Goal: Complete application form

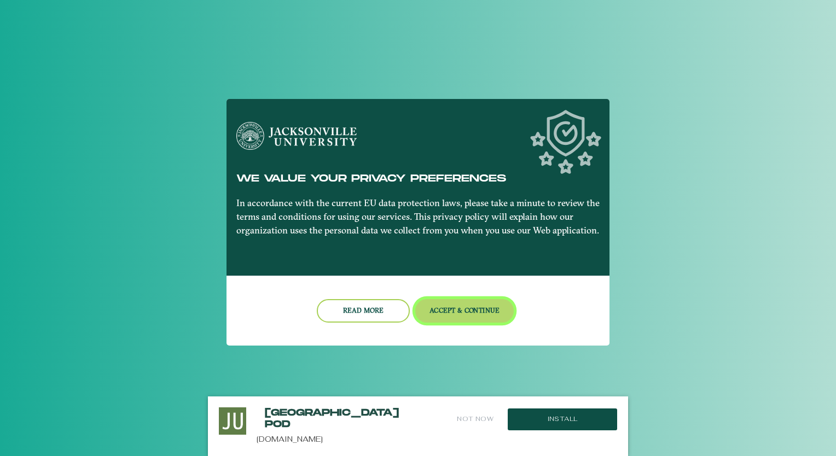
click at [451, 308] on button "Accept & Continue" at bounding box center [464, 311] width 99 height 24
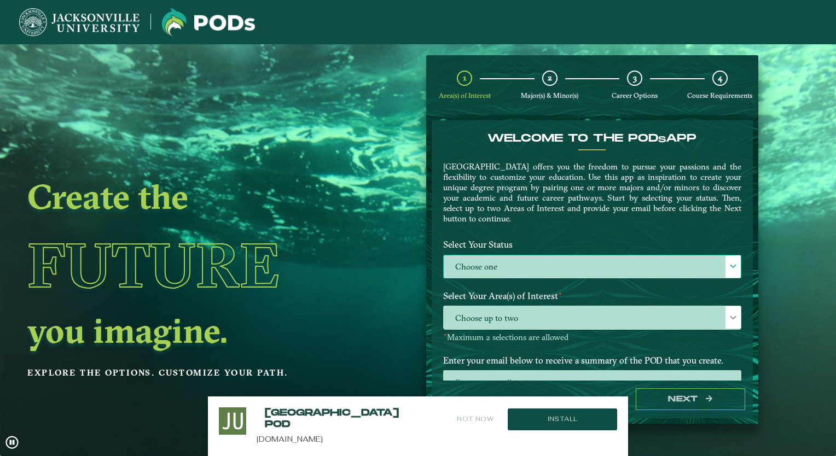
click at [494, 269] on label "Choose one" at bounding box center [592, 267] width 297 height 24
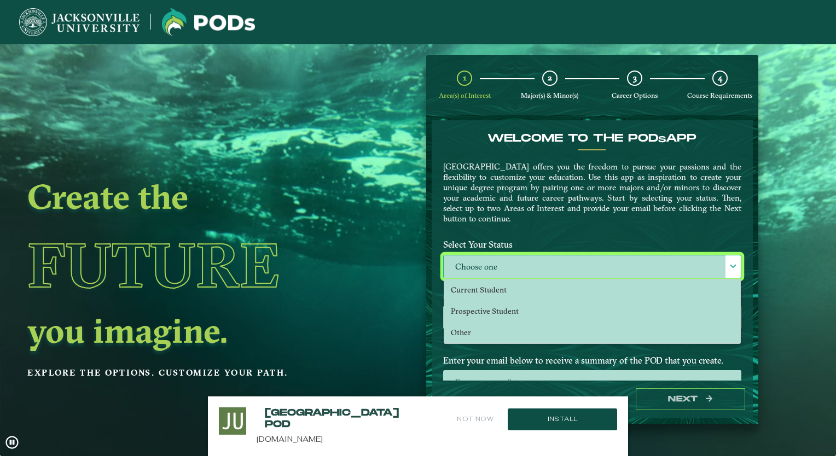
scroll to position [5, 48]
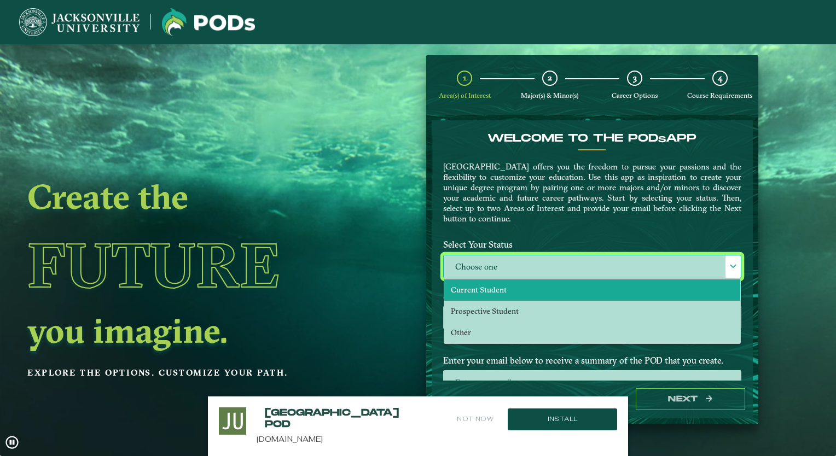
click at [488, 285] on span "Current Student" at bounding box center [479, 290] width 56 height 10
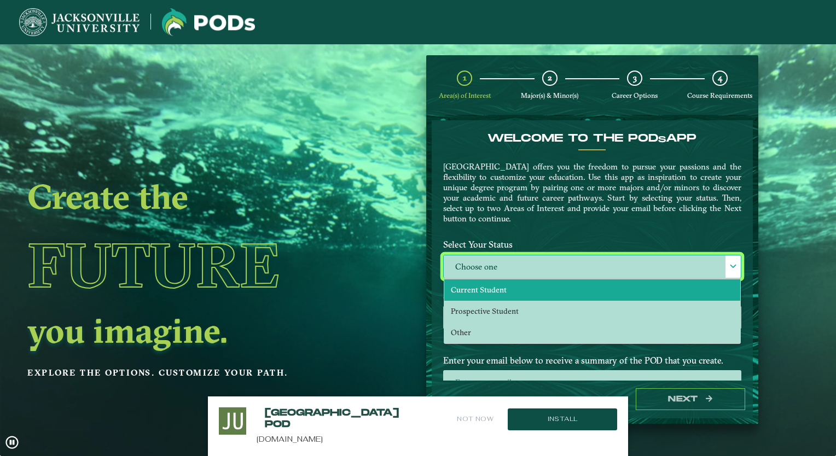
select select "[object Object]"
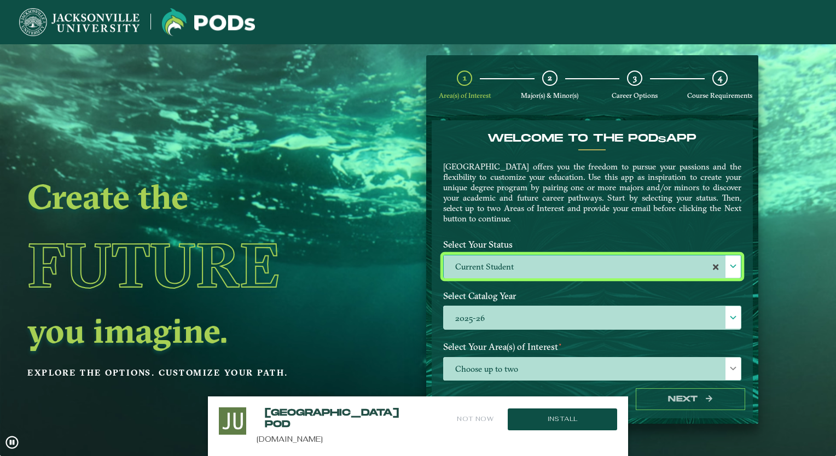
scroll to position [44, 0]
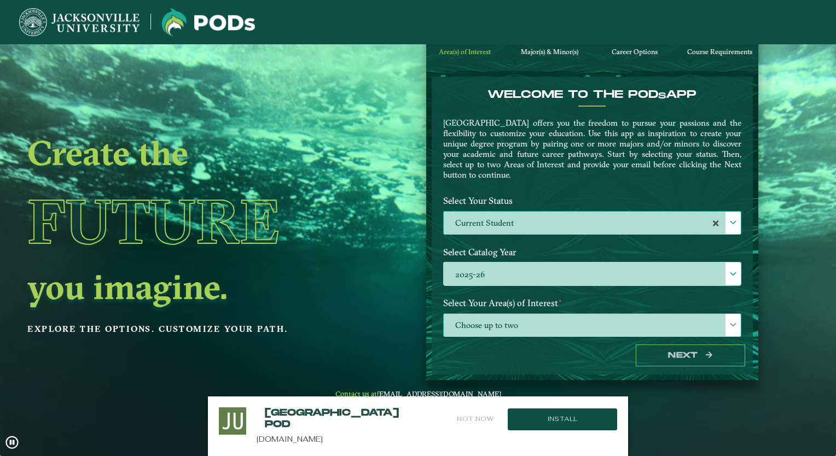
click at [509, 329] on span "Choose up to two" at bounding box center [592, 326] width 297 height 24
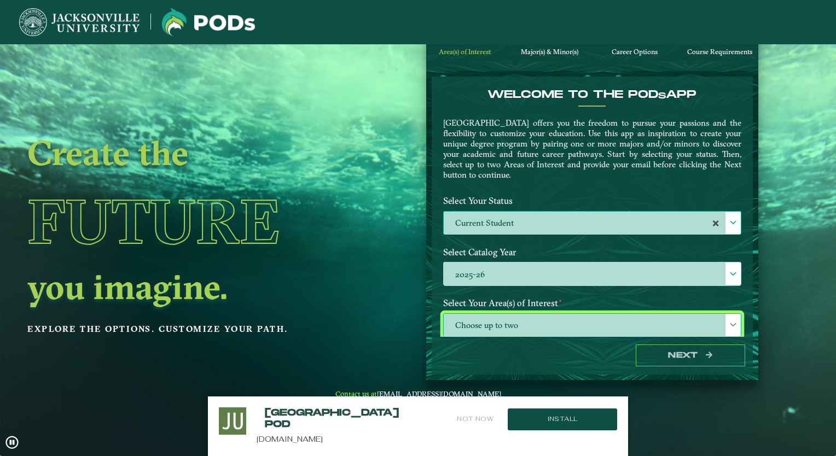
scroll to position [5, 48]
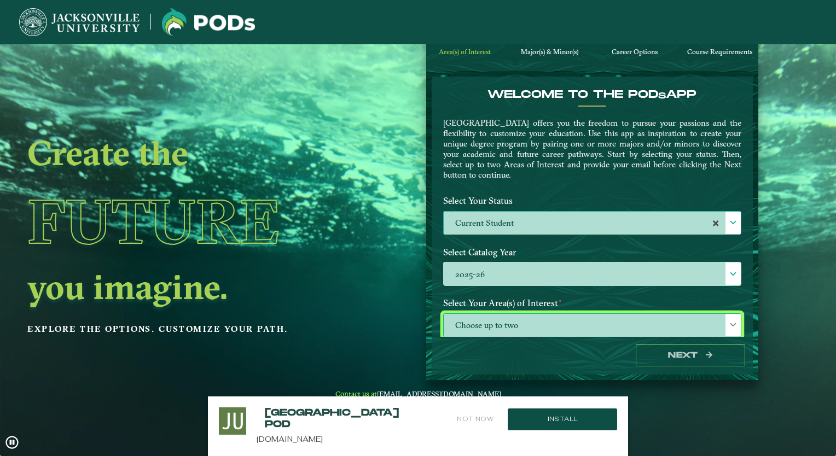
click at [527, 322] on span "Choose up to two" at bounding box center [592, 326] width 297 height 24
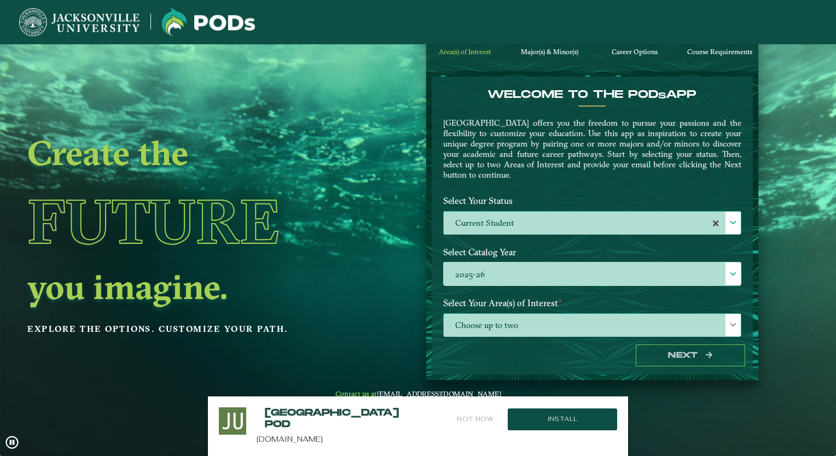
click at [729, 323] on span at bounding box center [733, 325] width 8 height 8
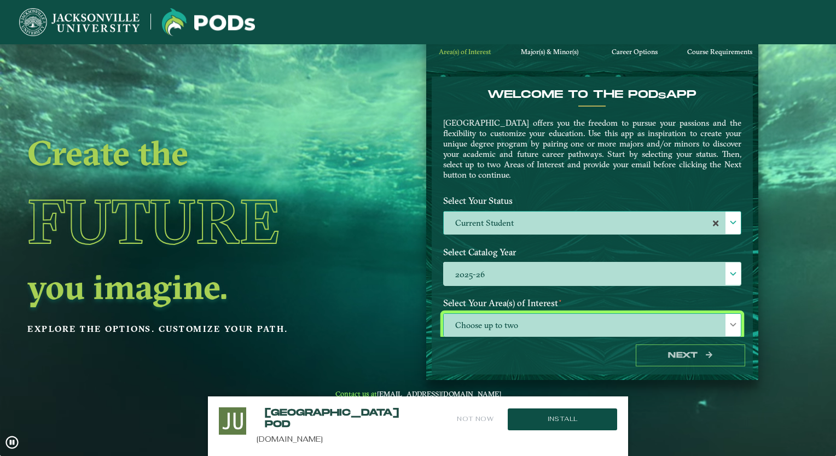
click at [580, 324] on span "Choose up to two" at bounding box center [592, 326] width 297 height 24
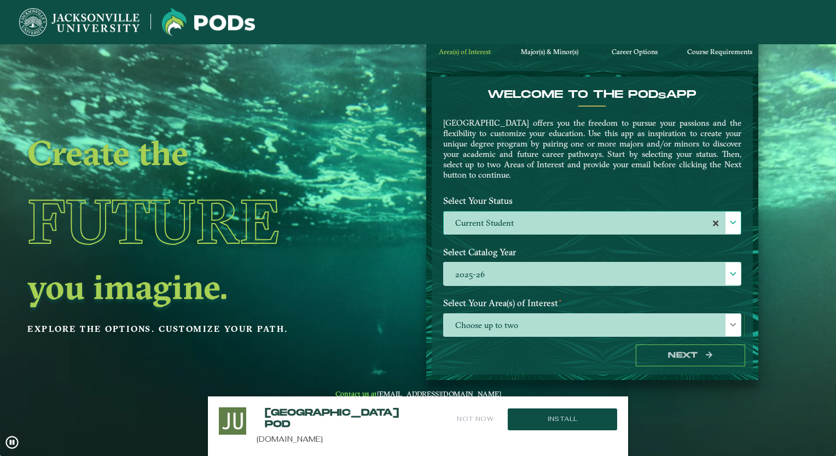
click at [459, 310] on label "Select Your Area(s) of Interest ⋆" at bounding box center [592, 303] width 314 height 20
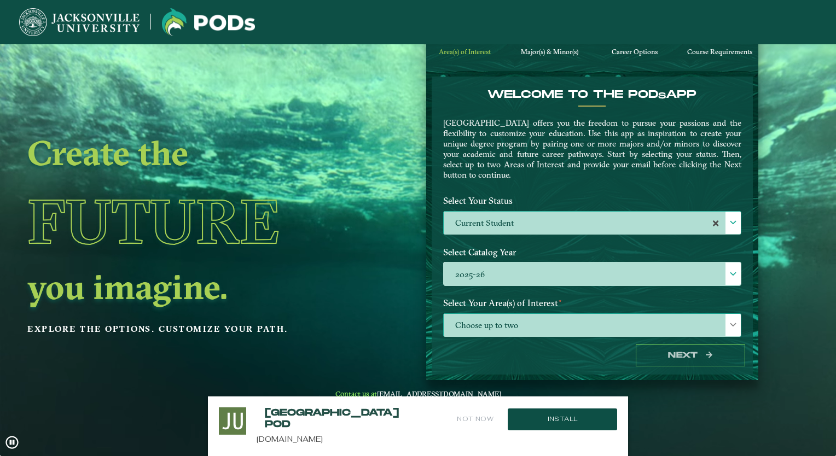
click at [473, 328] on span "Choose up to two" at bounding box center [592, 326] width 297 height 24
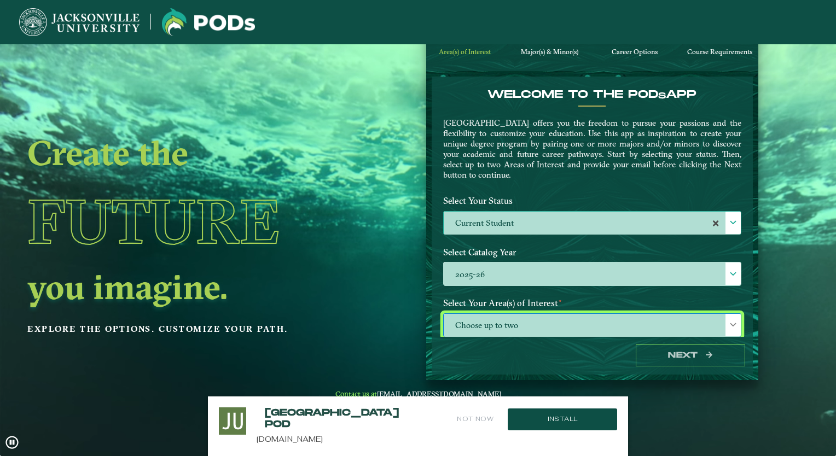
click at [545, 53] on span "Major(s) & Minor(s)" at bounding box center [549, 52] width 57 height 8
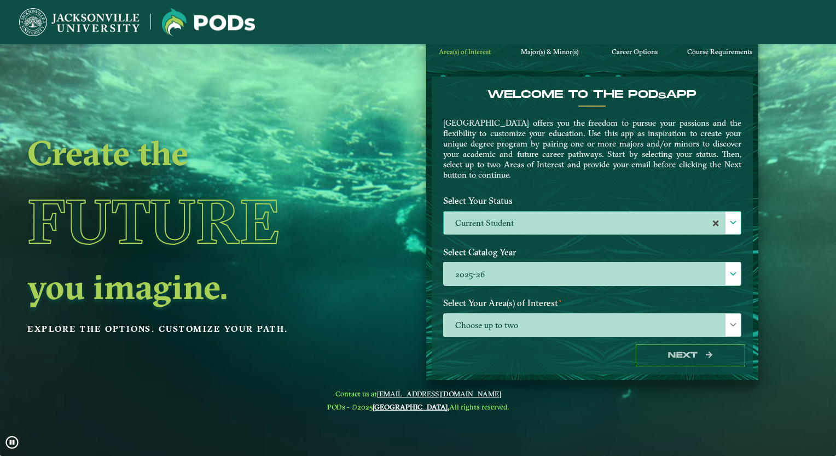
click at [527, 49] on span "Major(s) & Minor(s)" at bounding box center [549, 52] width 57 height 8
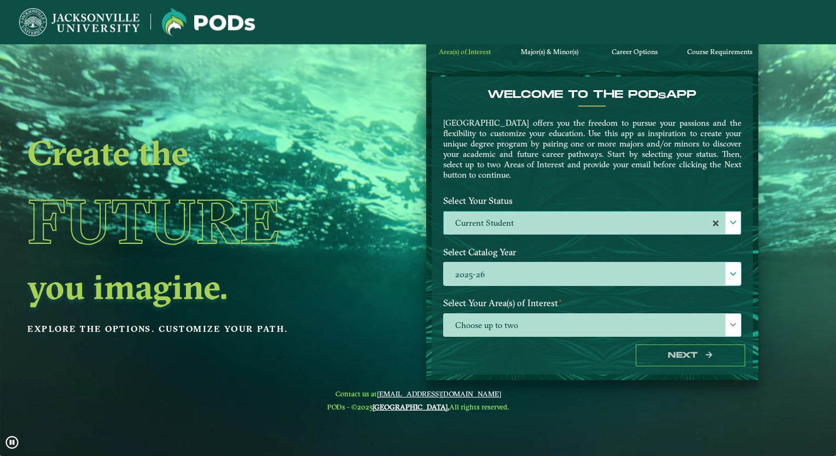
scroll to position [0, 0]
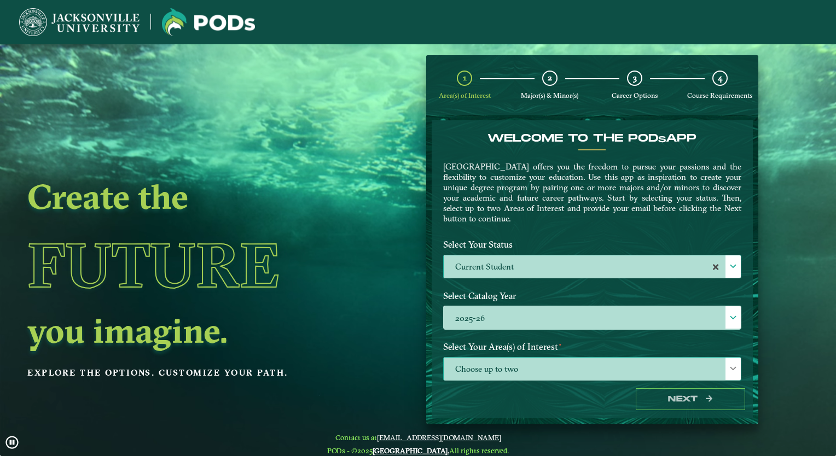
click at [561, 365] on span "Choose up to two" at bounding box center [592, 370] width 297 height 24
